Goal: Task Accomplishment & Management: Manage account settings

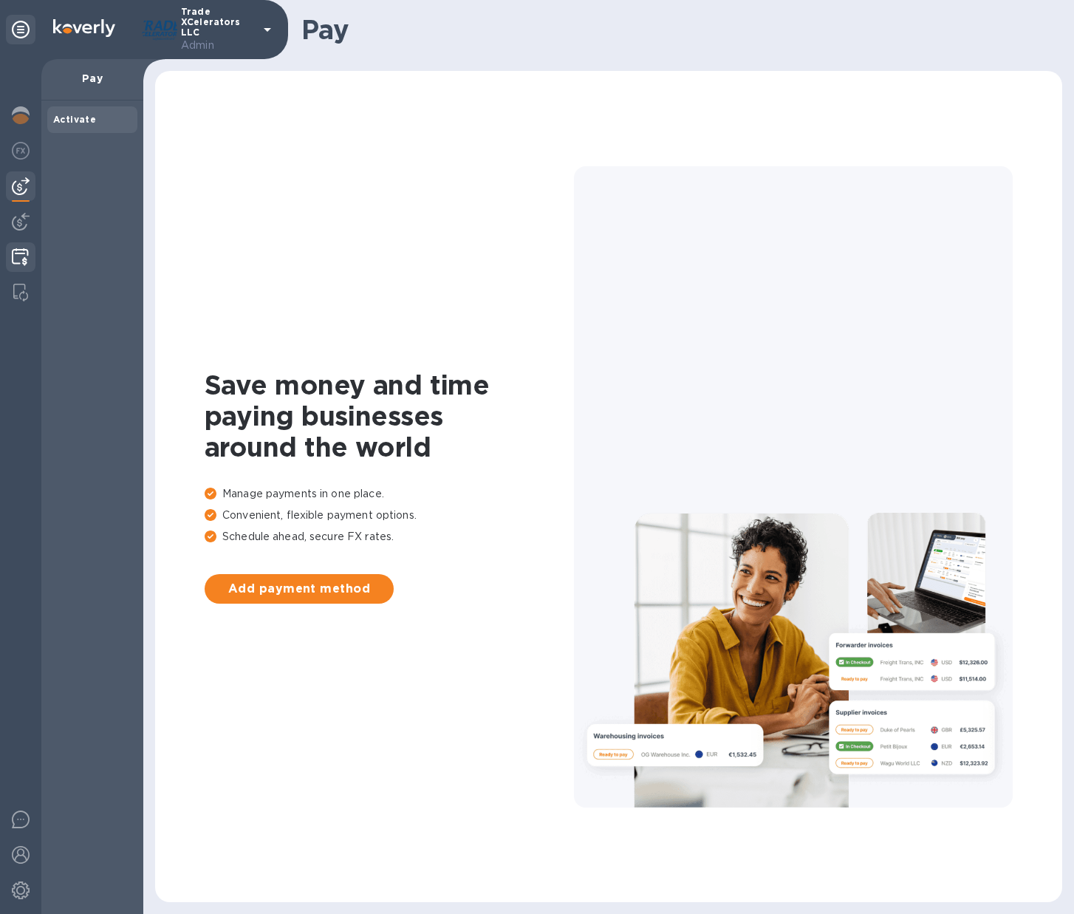
click at [21, 261] on img at bounding box center [20, 257] width 17 height 18
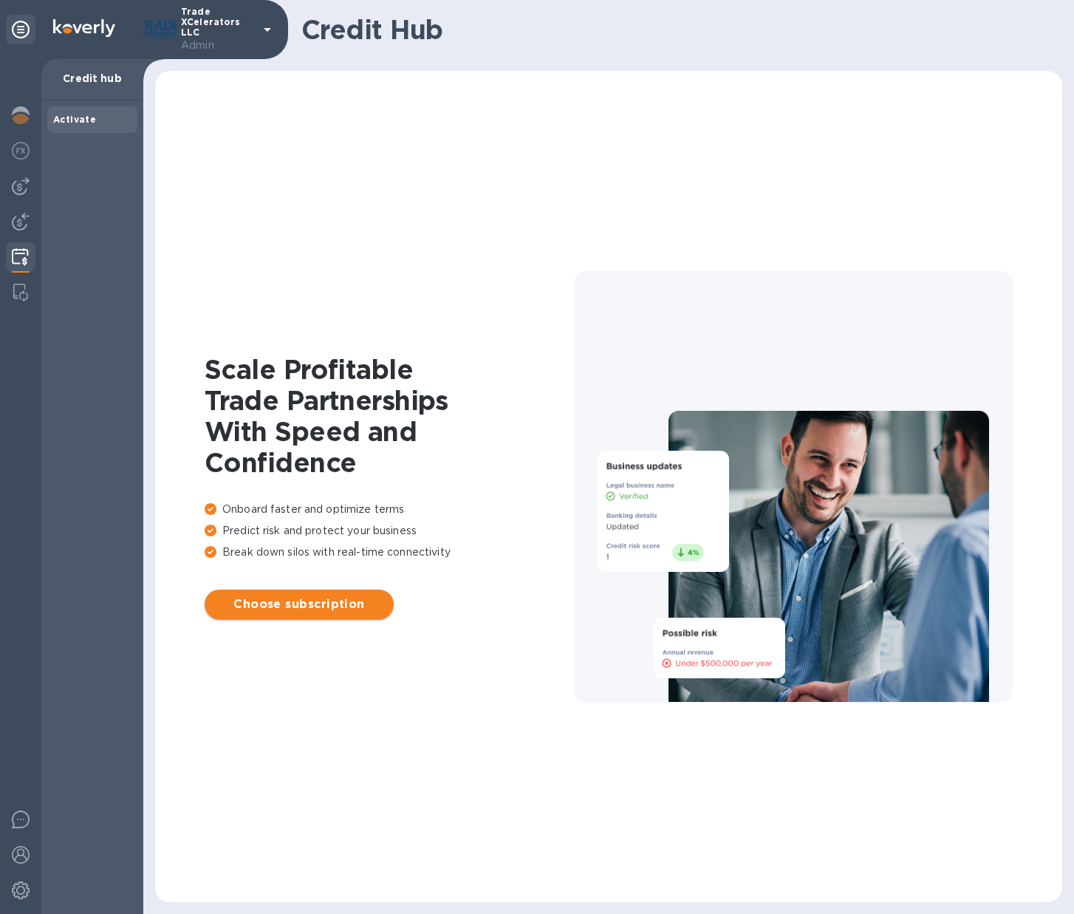
click at [324, 598] on span "Choose subscription" at bounding box center [298, 604] width 165 height 18
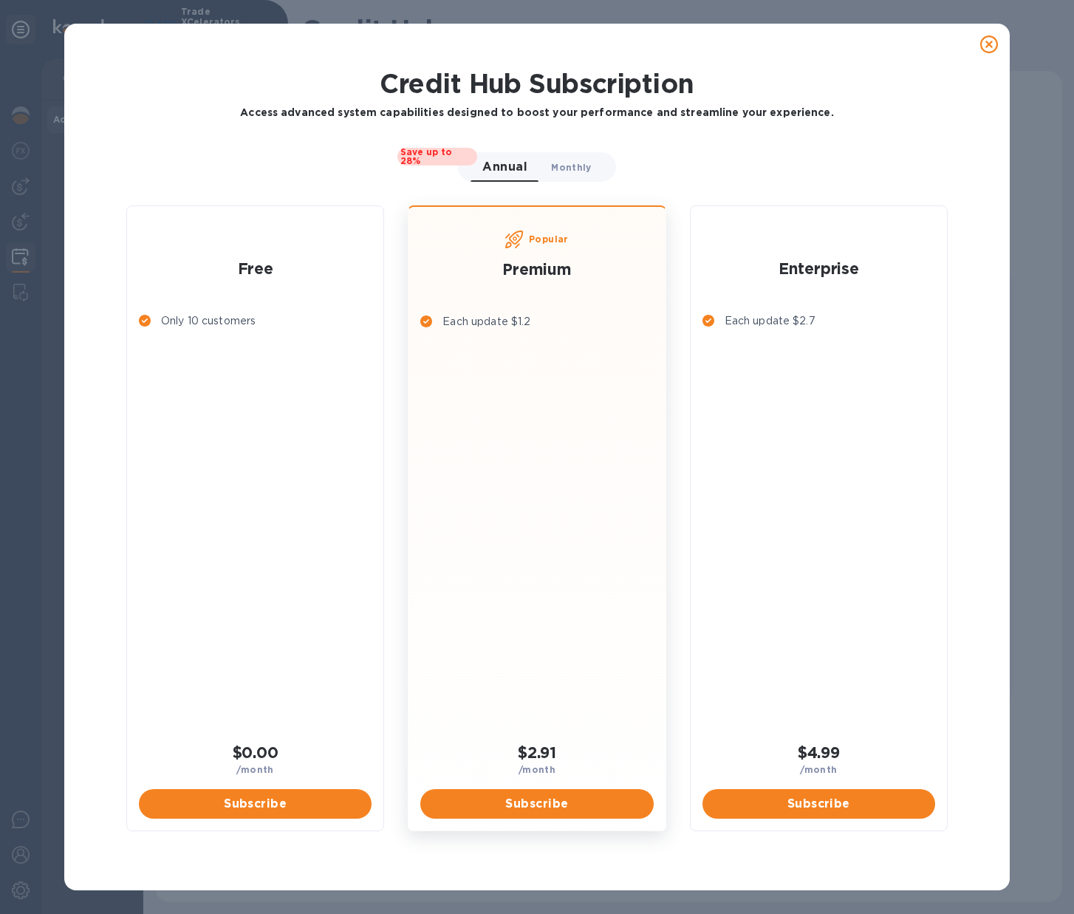
click at [572, 162] on span "Monthly 0" at bounding box center [571, 168] width 40 height 16
click at [496, 173] on span "Annual 0" at bounding box center [499, 168] width 35 height 16
click at [996, 42] on icon at bounding box center [989, 44] width 18 height 18
